Goal: Navigation & Orientation: Find specific page/section

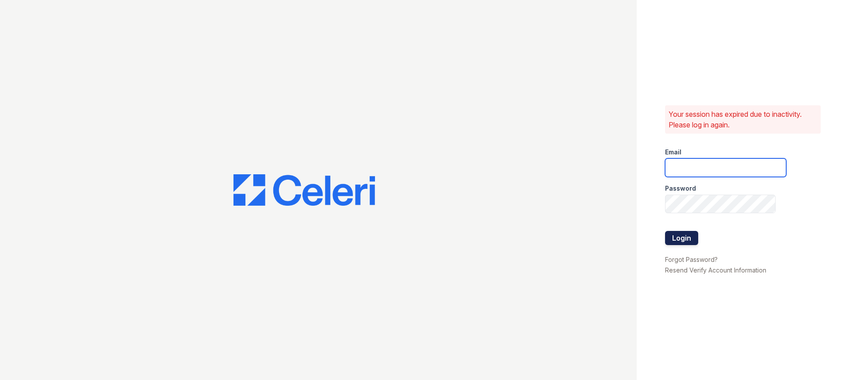
type input "33ninety.leasing2@ghancooper.com"
click at [677, 239] on button "Login" at bounding box center [681, 238] width 33 height 14
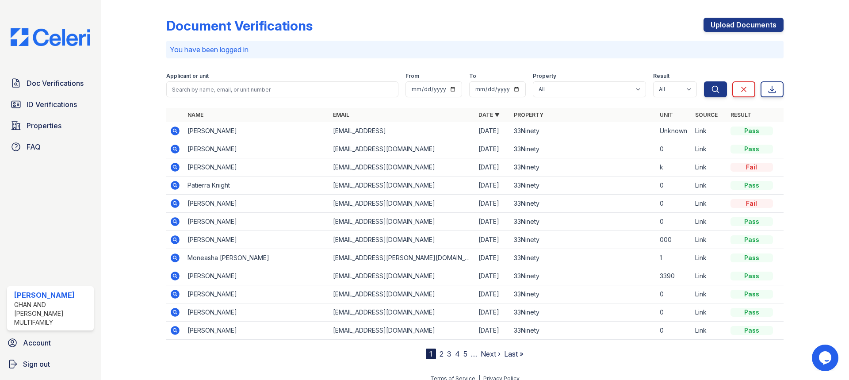
click at [440, 353] on link "2" at bounding box center [442, 353] width 4 height 9
